Goal: Transaction & Acquisition: Purchase product/service

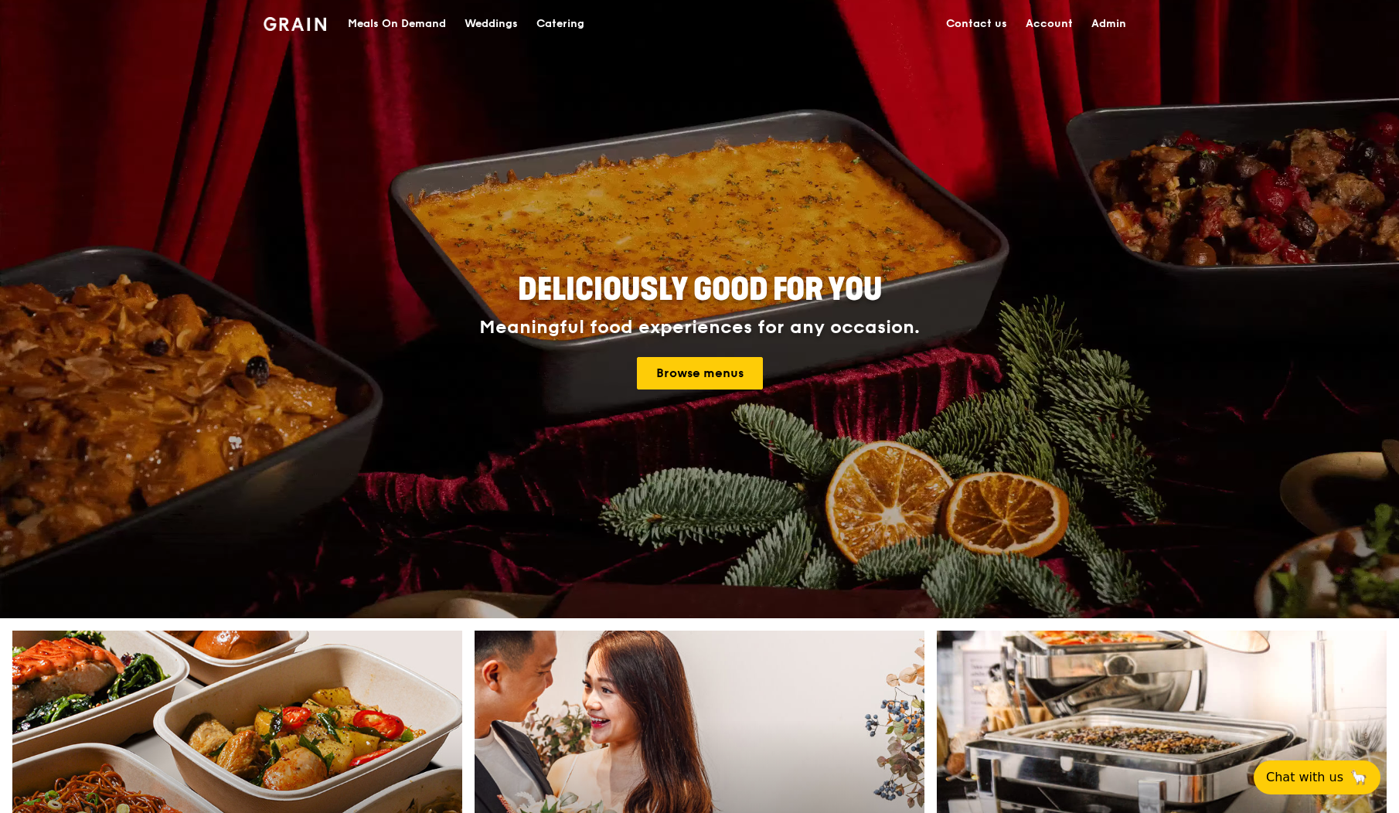
click at [393, 27] on div "Meals On Demand" at bounding box center [397, 24] width 98 height 46
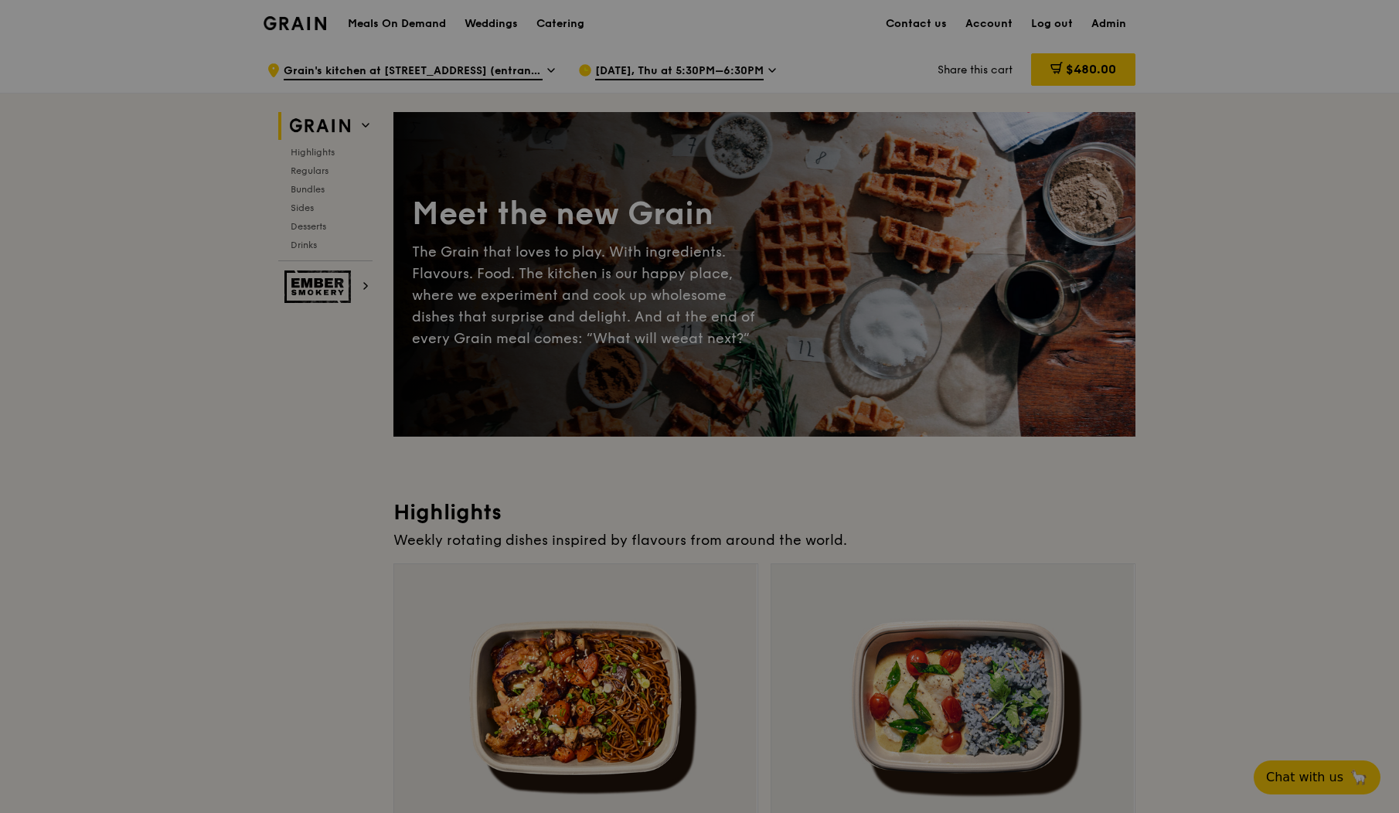
click at [651, 73] on div at bounding box center [699, 406] width 1399 height 813
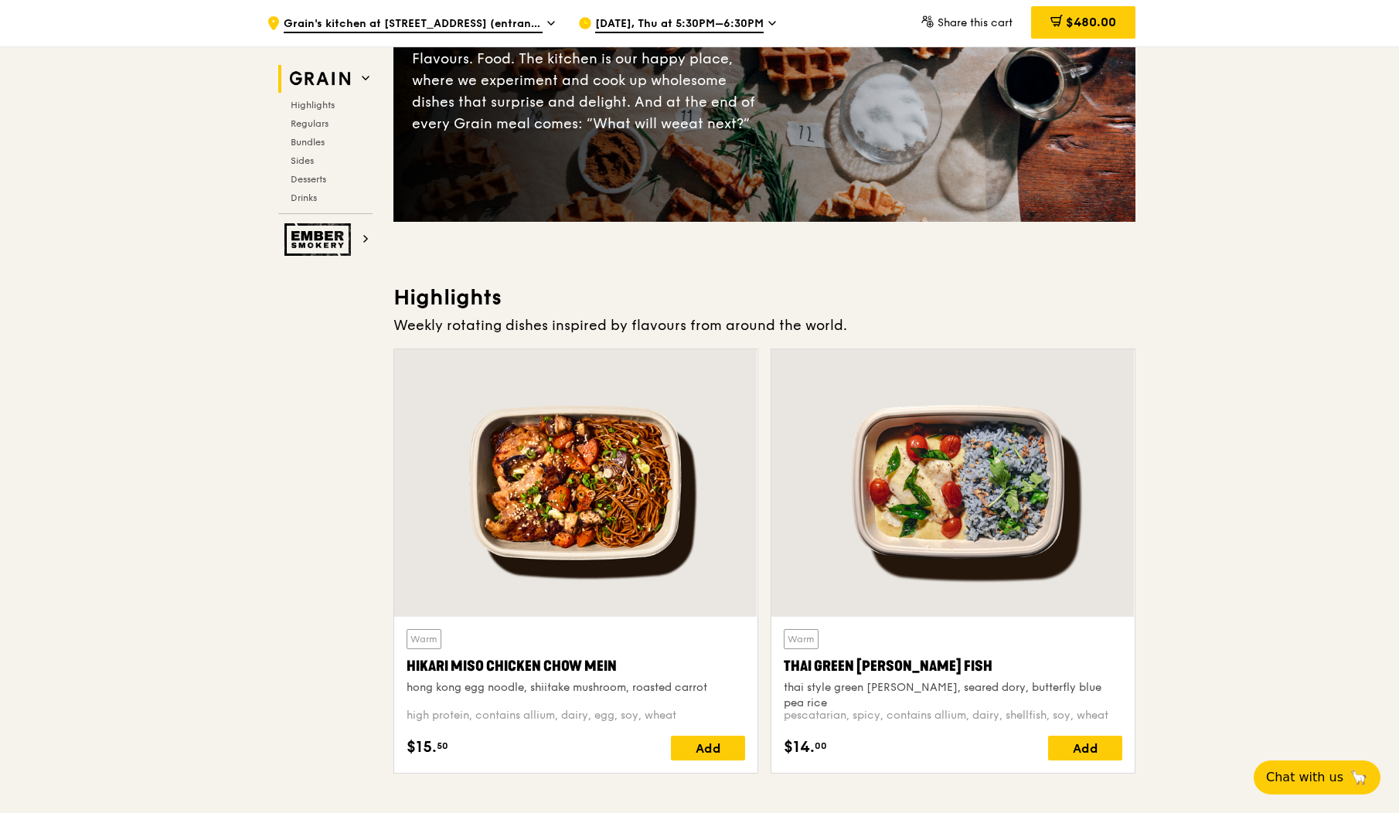
scroll to position [407, 0]
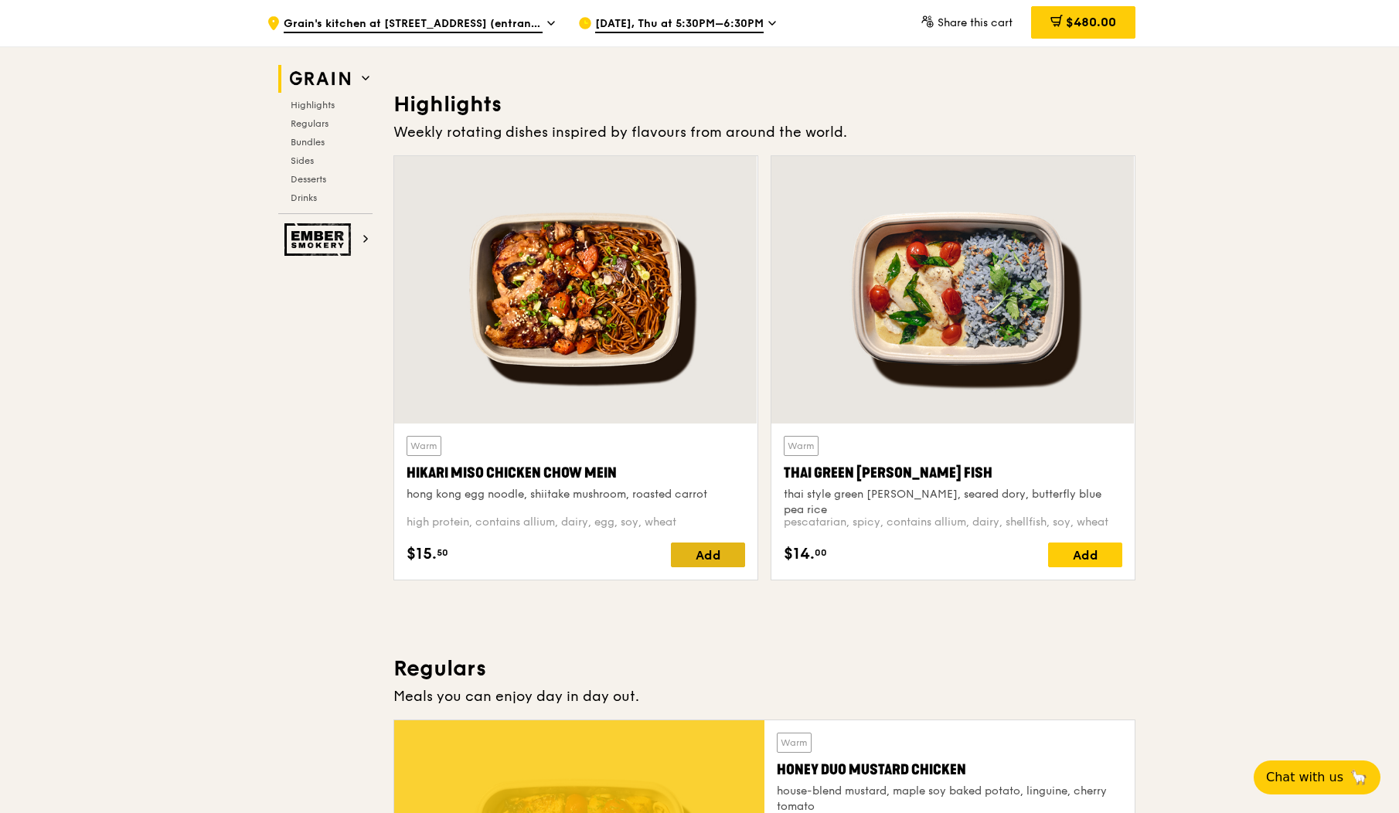
click at [715, 557] on div "Add" at bounding box center [708, 555] width 74 height 25
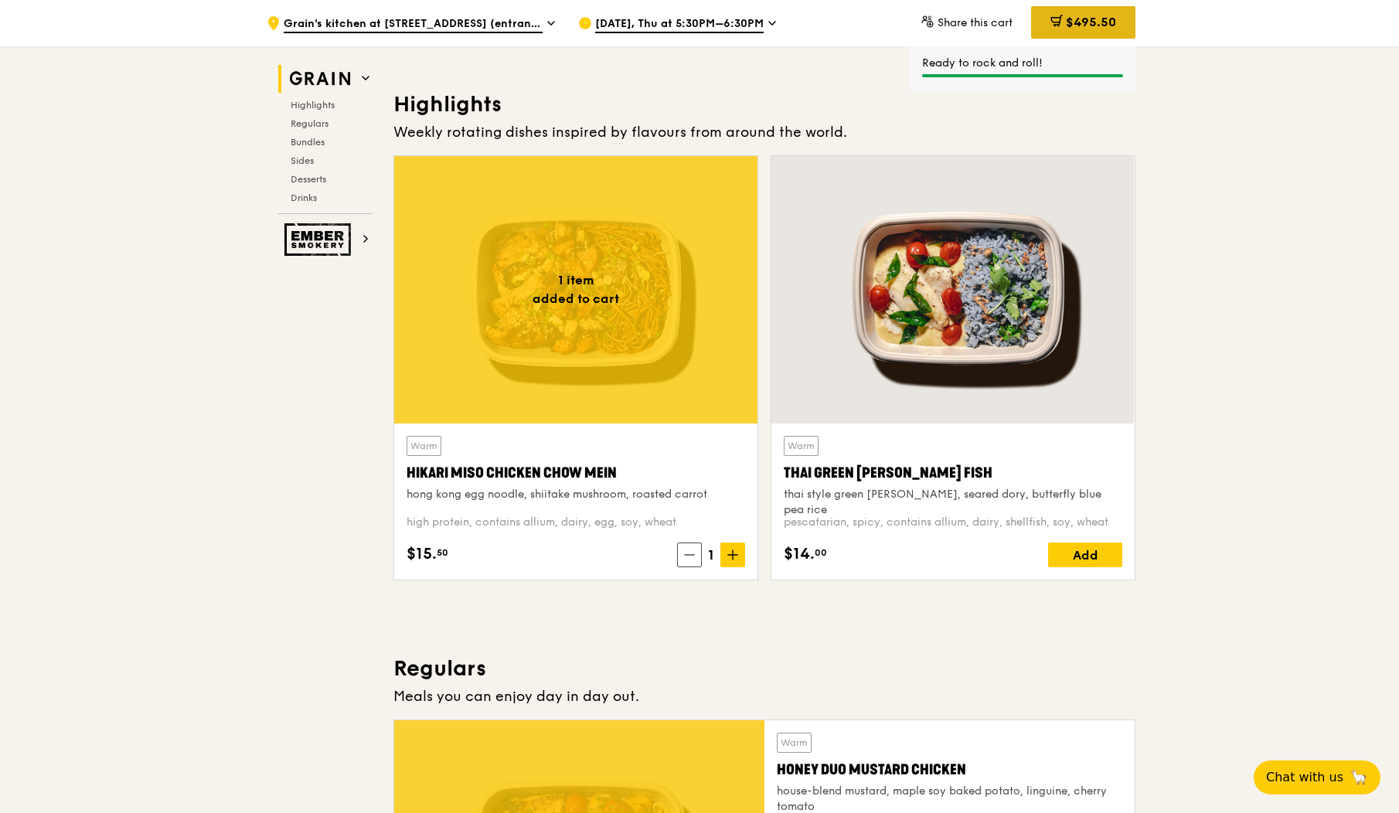
click at [1097, 15] on span "$495.50" at bounding box center [1091, 22] width 50 height 15
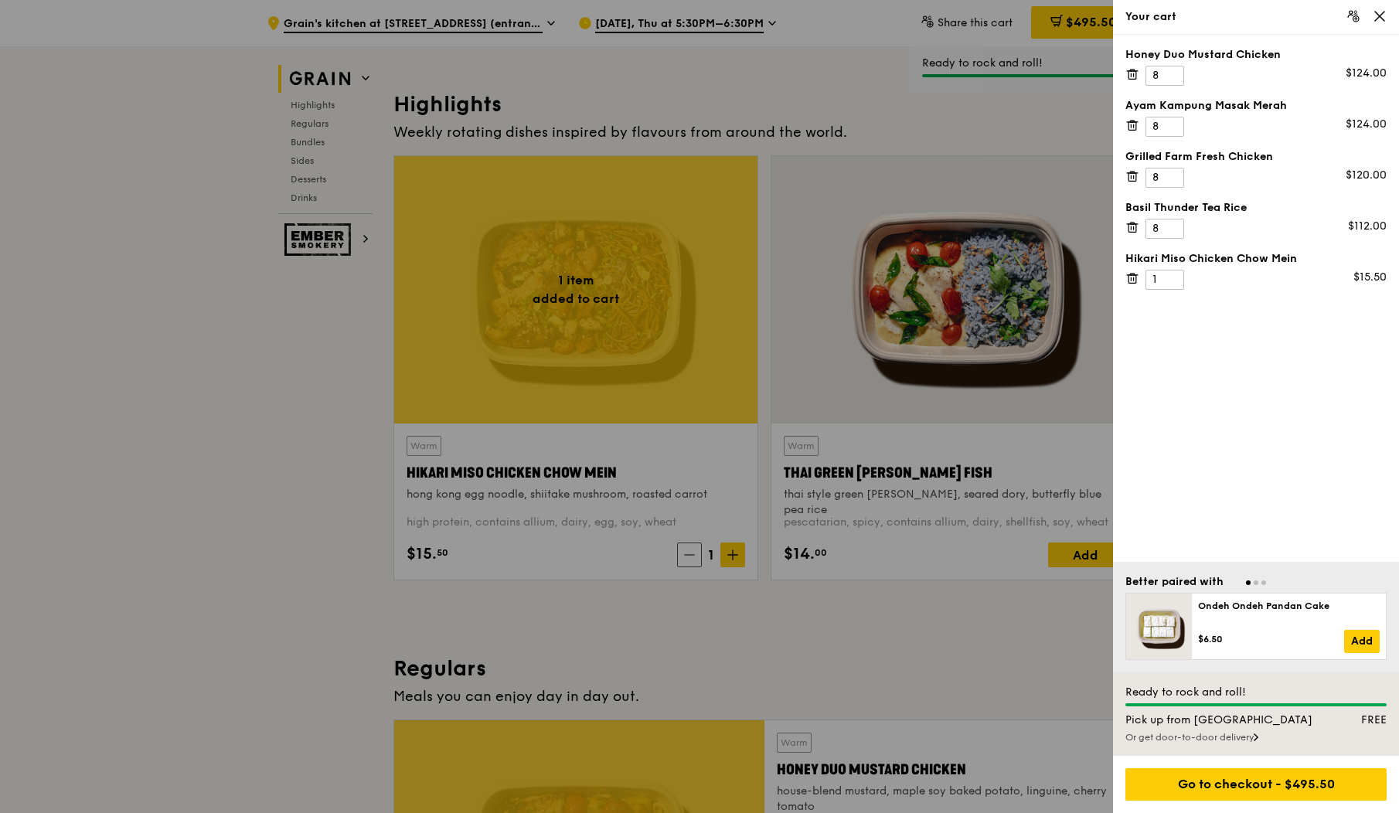
click at [1131, 278] on icon at bounding box center [1132, 278] width 14 height 14
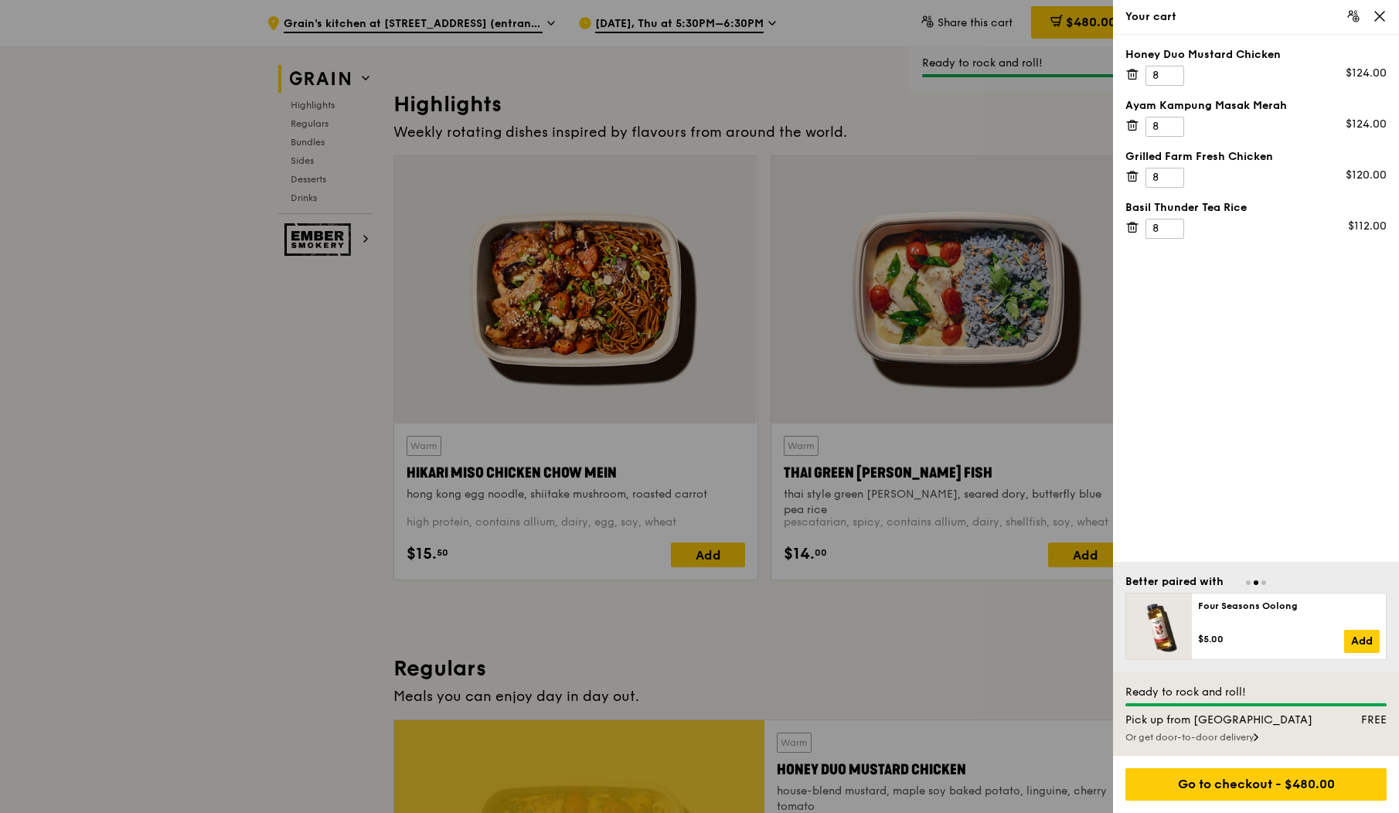
click at [1131, 71] on icon at bounding box center [1132, 74] width 14 height 14
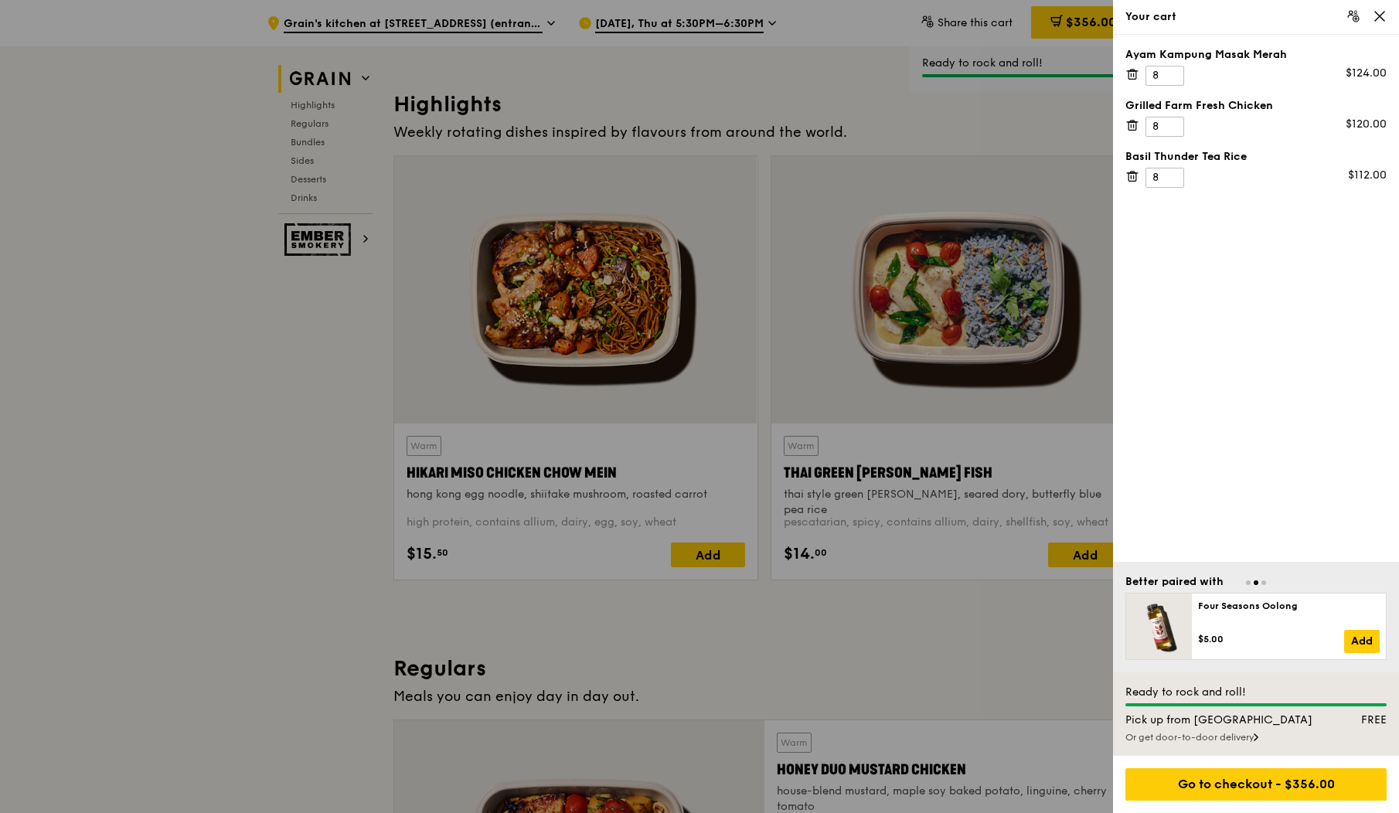
click at [1131, 73] on icon at bounding box center [1132, 74] width 14 height 14
click at [1136, 127] on icon at bounding box center [1132, 125] width 14 height 14
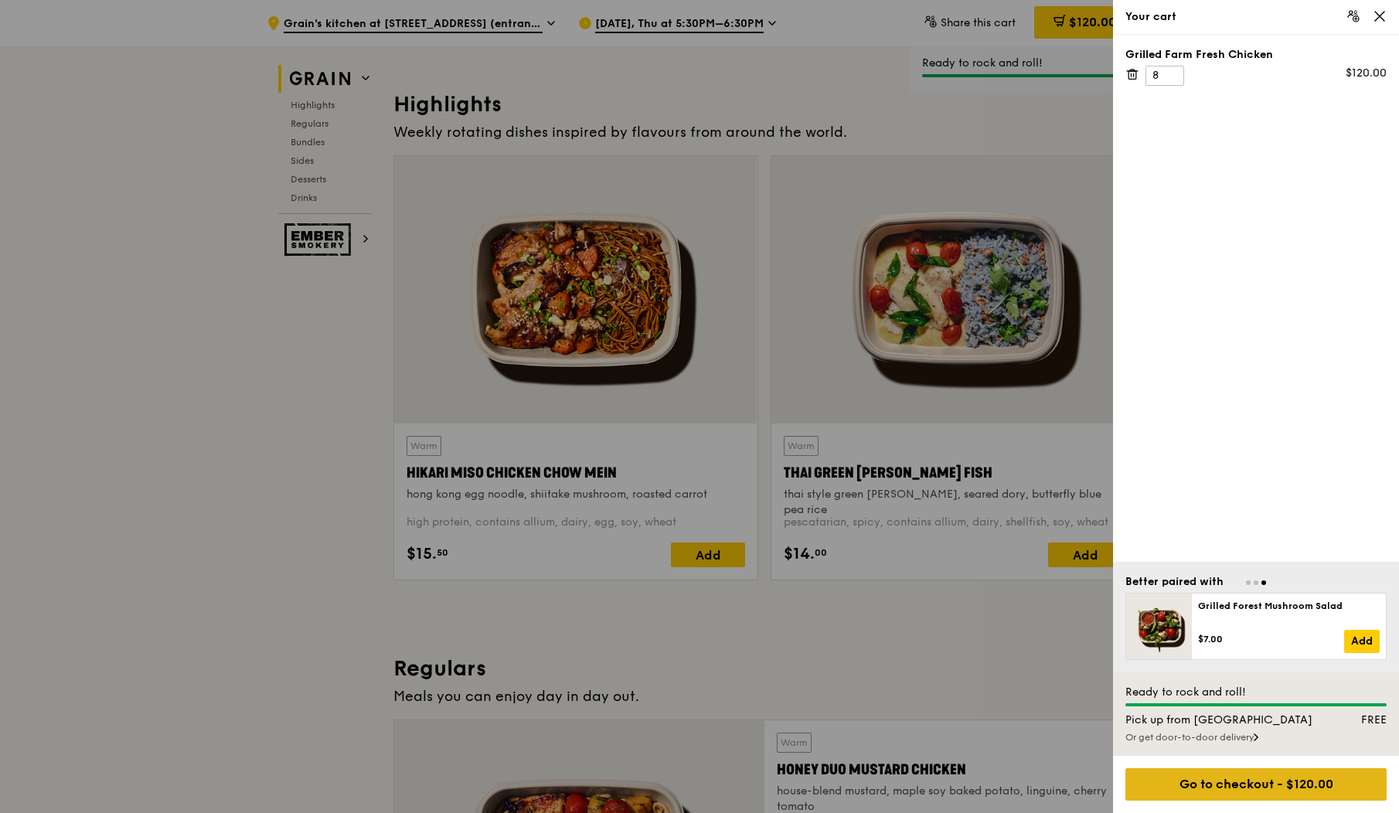
click at [1266, 784] on div "Go to checkout - $120.00" at bounding box center [1255, 784] width 261 height 32
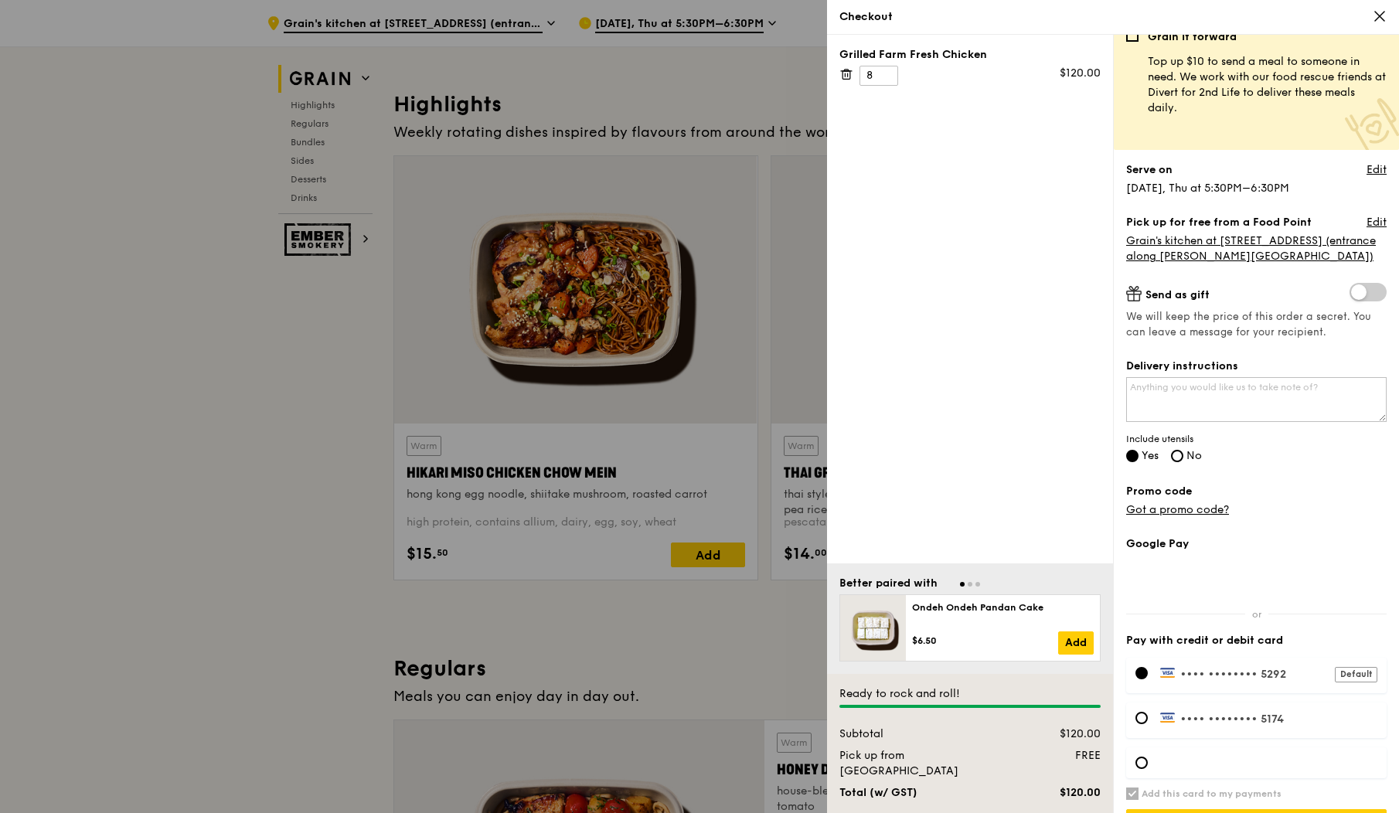
scroll to position [20, 0]
click at [1187, 507] on link "Got a promo code?" at bounding box center [1177, 507] width 103 height 13
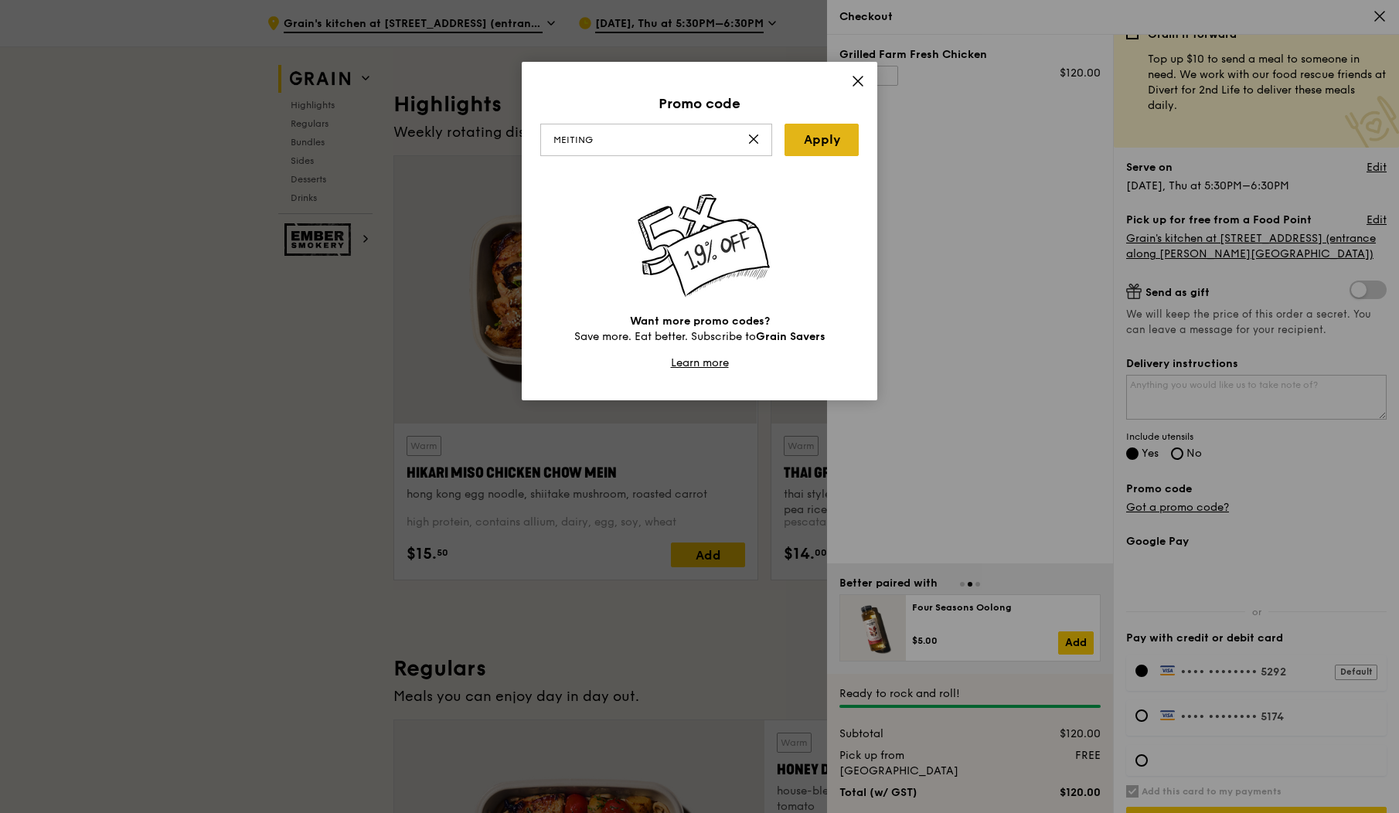
click at [823, 141] on link "Apply" at bounding box center [821, 140] width 74 height 32
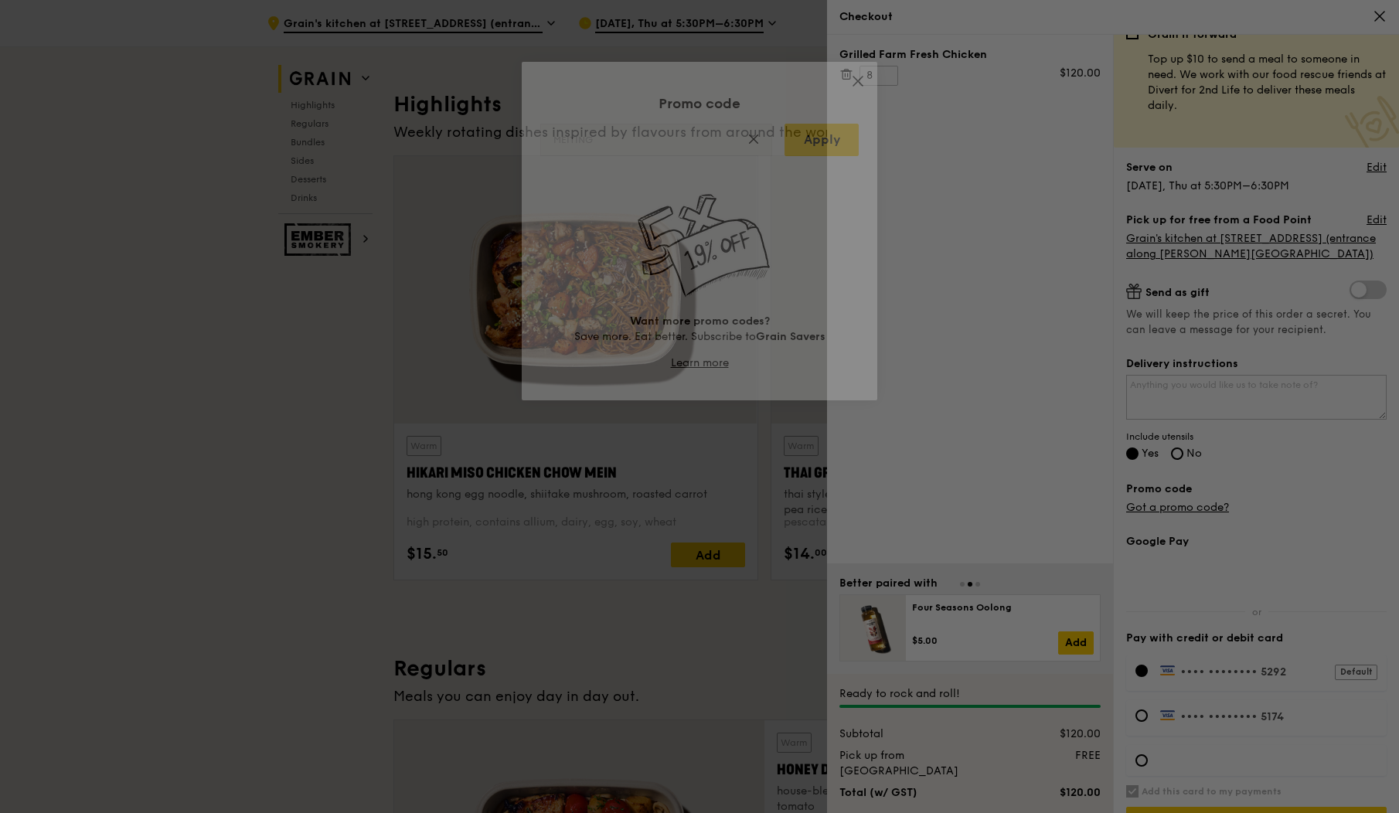
type input "MEITING"
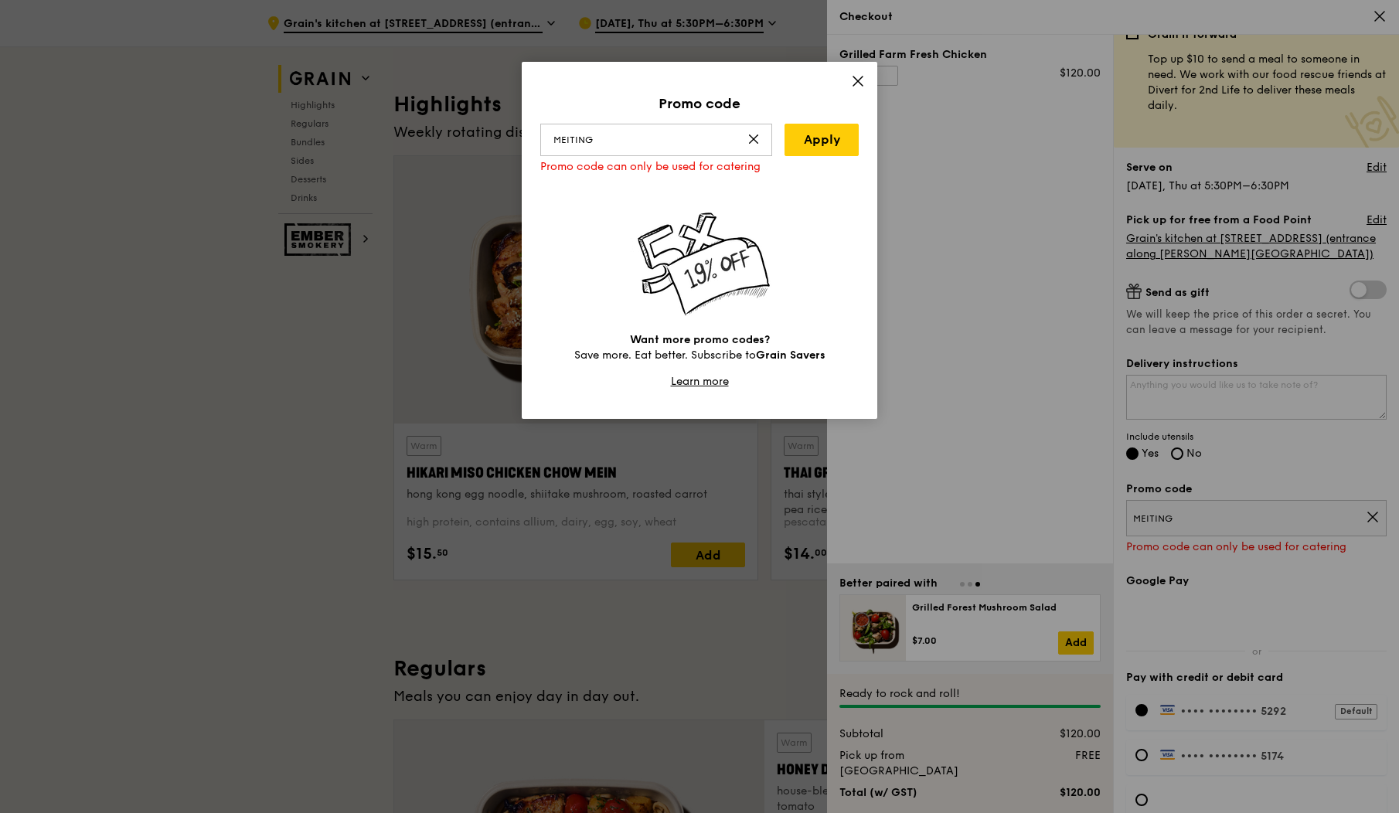
click at [855, 80] on icon at bounding box center [858, 81] width 14 height 14
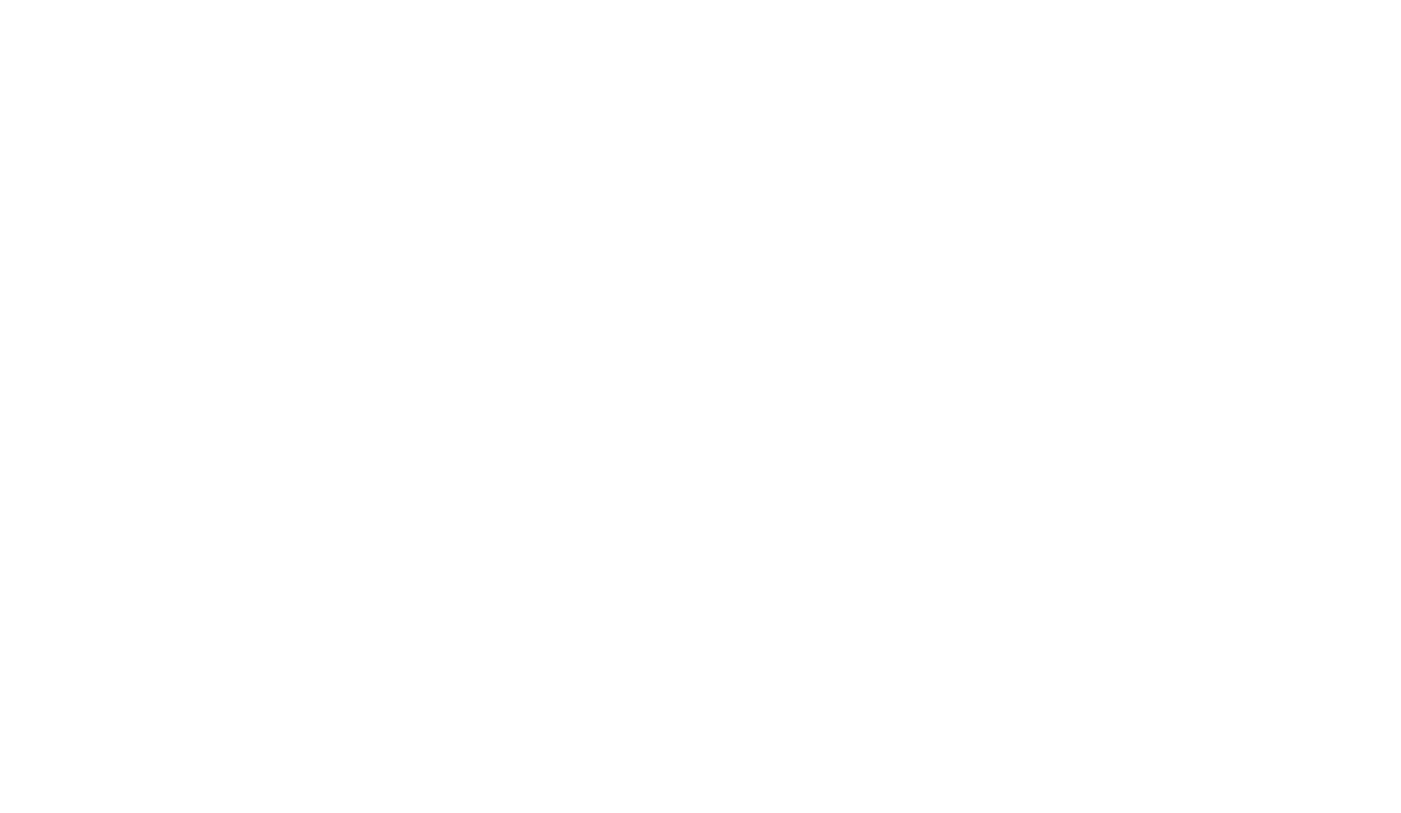
select select "100"
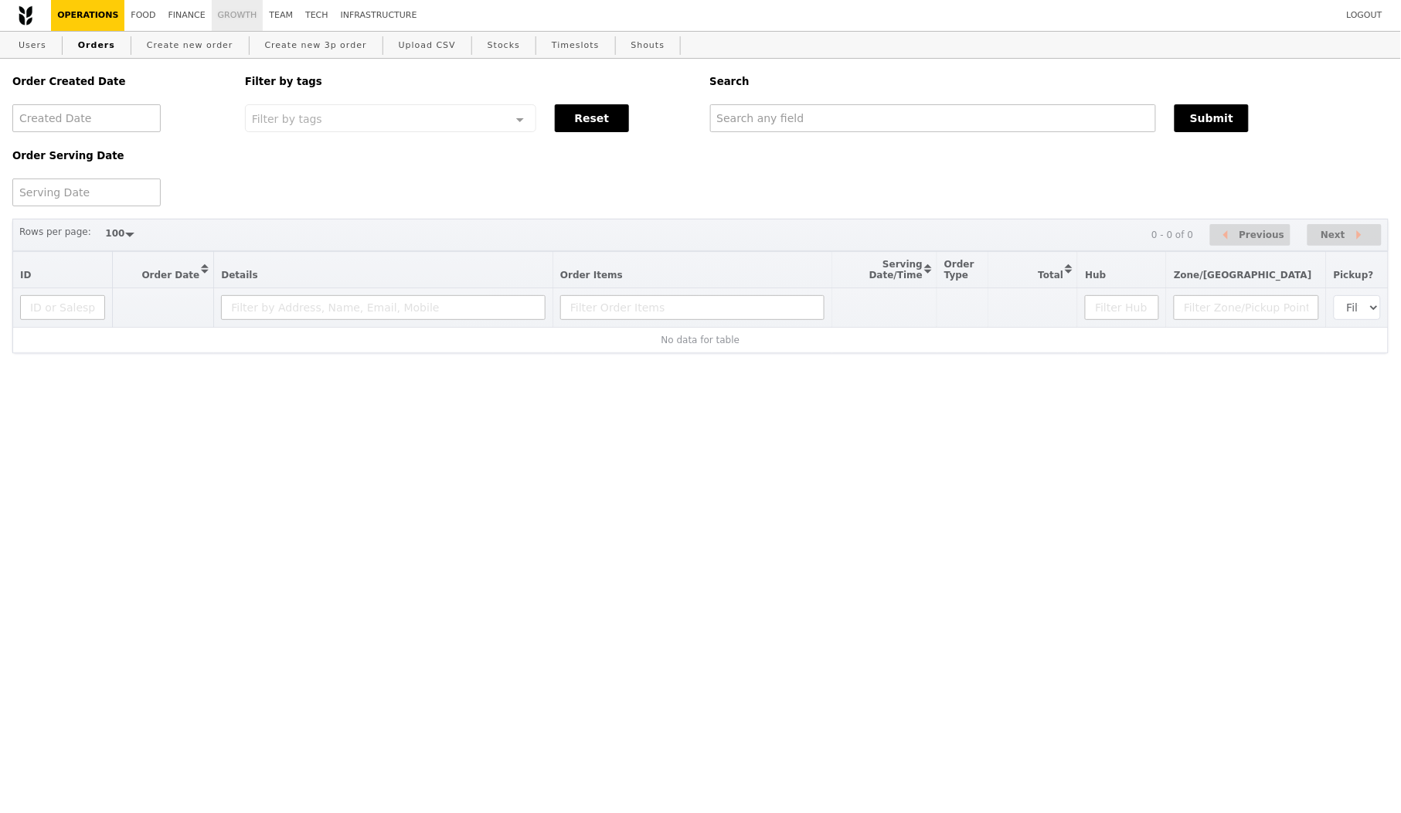
click at [235, 21] on link "Growth" at bounding box center [238, 15] width 52 height 31
